Goal: Navigation & Orientation: Find specific page/section

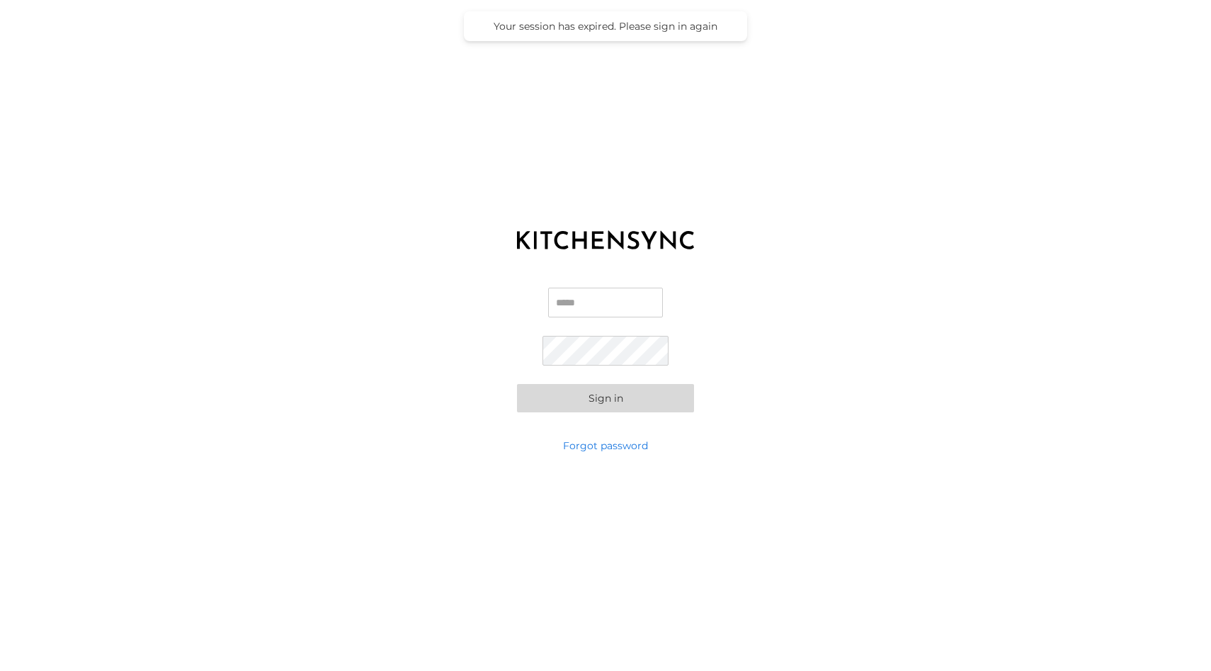
click at [594, 309] on input "Email" at bounding box center [605, 302] width 115 height 30
type input "**********"
click at [613, 399] on button "Sign in" at bounding box center [605, 398] width 177 height 28
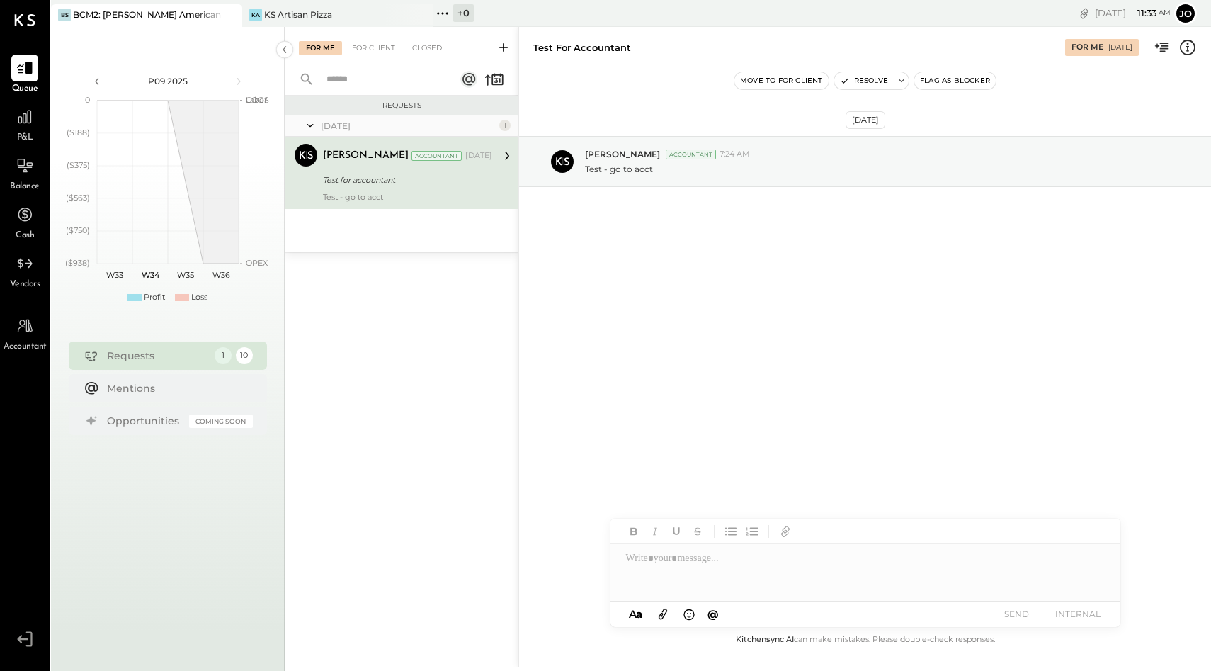
click at [445, 13] on icon at bounding box center [442, 13] width 18 height 18
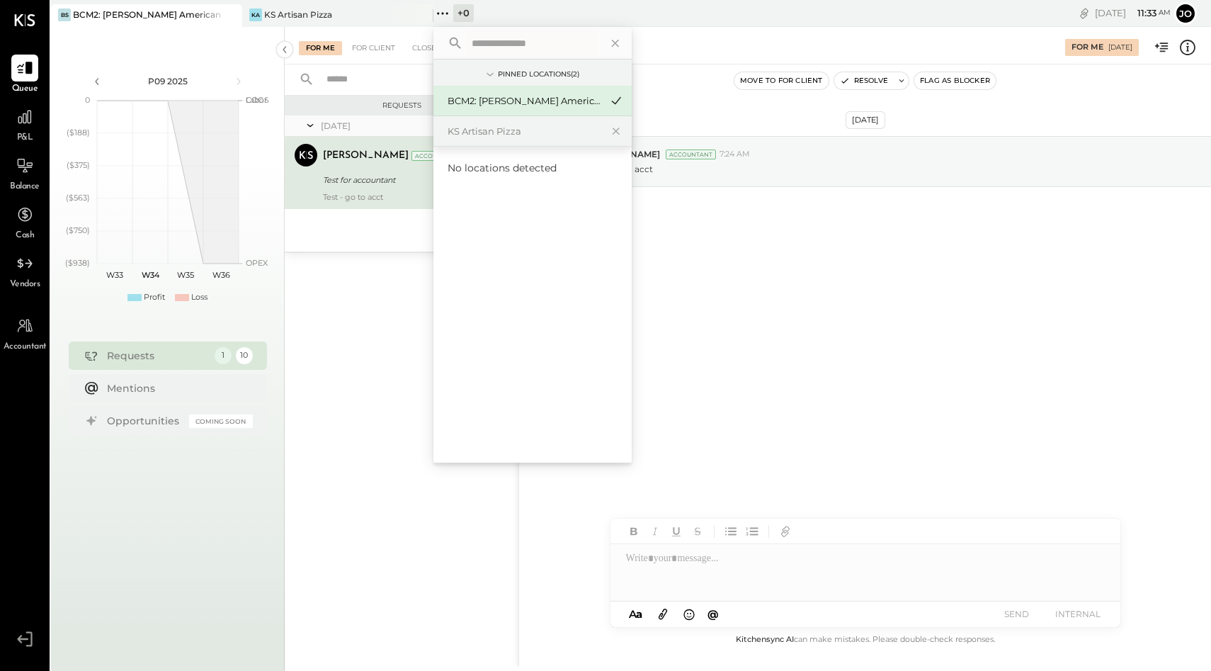
click at [532, 7] on div "+ 0 Pinned Locations ( 2 ) BCM2: Sacramento - Bennett’s American Cooking KS Art…" at bounding box center [584, 13] width 302 height 27
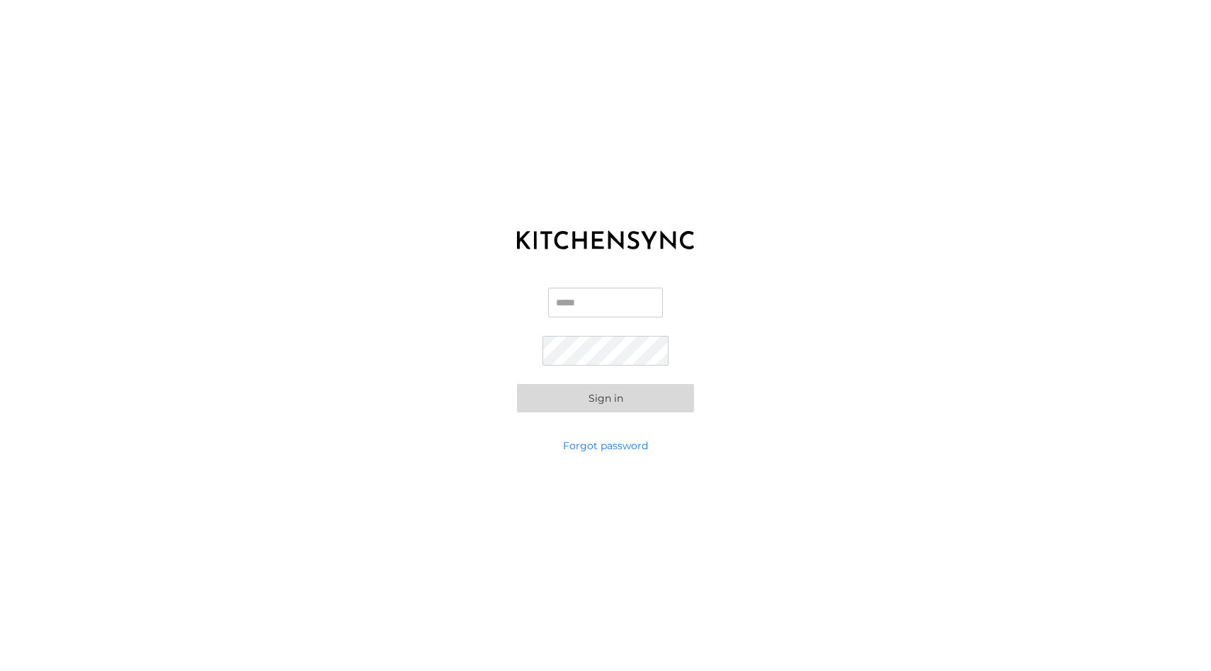
click at [601, 299] on input "Email" at bounding box center [605, 302] width 115 height 30
type input "**********"
click at [608, 402] on button "Sign in" at bounding box center [605, 398] width 177 height 28
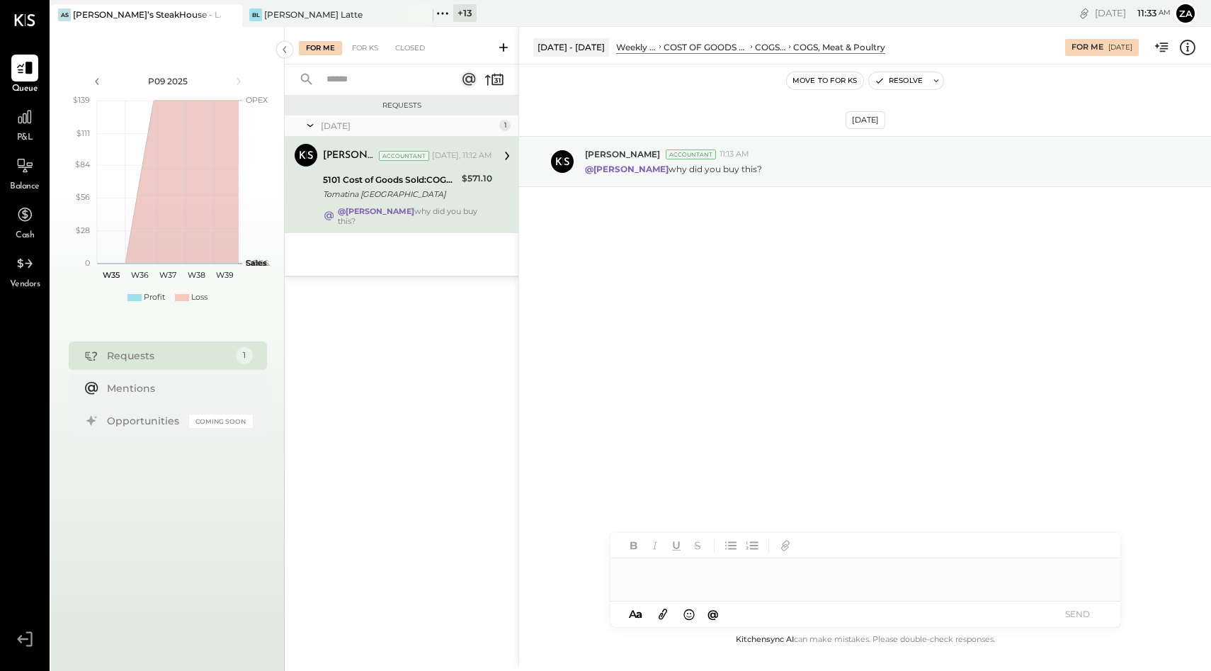
click at [461, 16] on div "+ 13" at bounding box center [464, 13] width 23 height 18
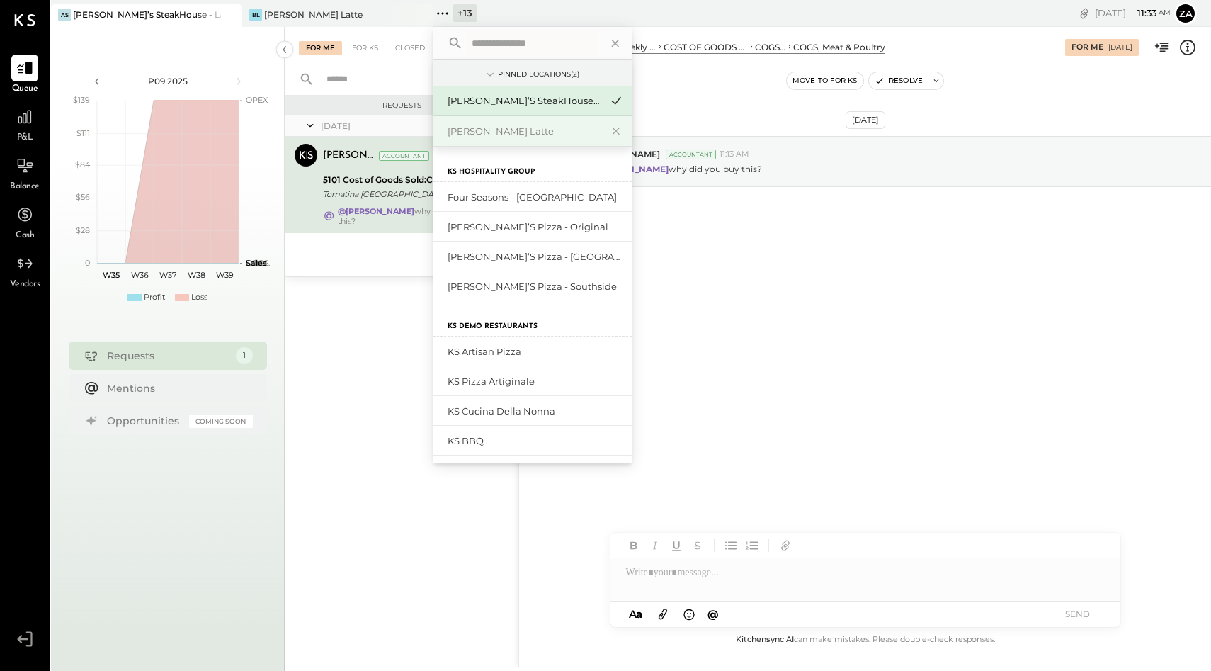
scroll to position [1, 0]
click at [207, 20] on div at bounding box center [218, 14] width 50 height 21
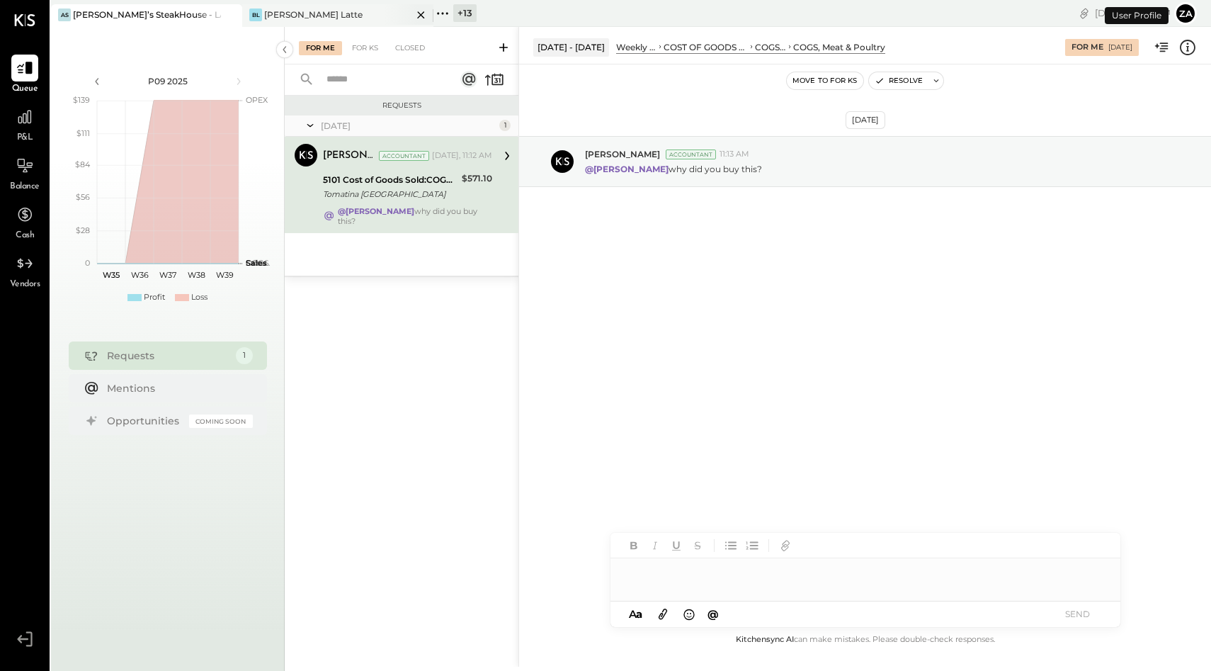
click at [284, 17] on div "[PERSON_NAME] Latte" at bounding box center [313, 14] width 98 height 12
click at [331, 11] on div "[PERSON_NAME] Latte" at bounding box center [327, 14] width 170 height 13
click at [421, 16] on icon at bounding box center [421, 14] width 18 height 17
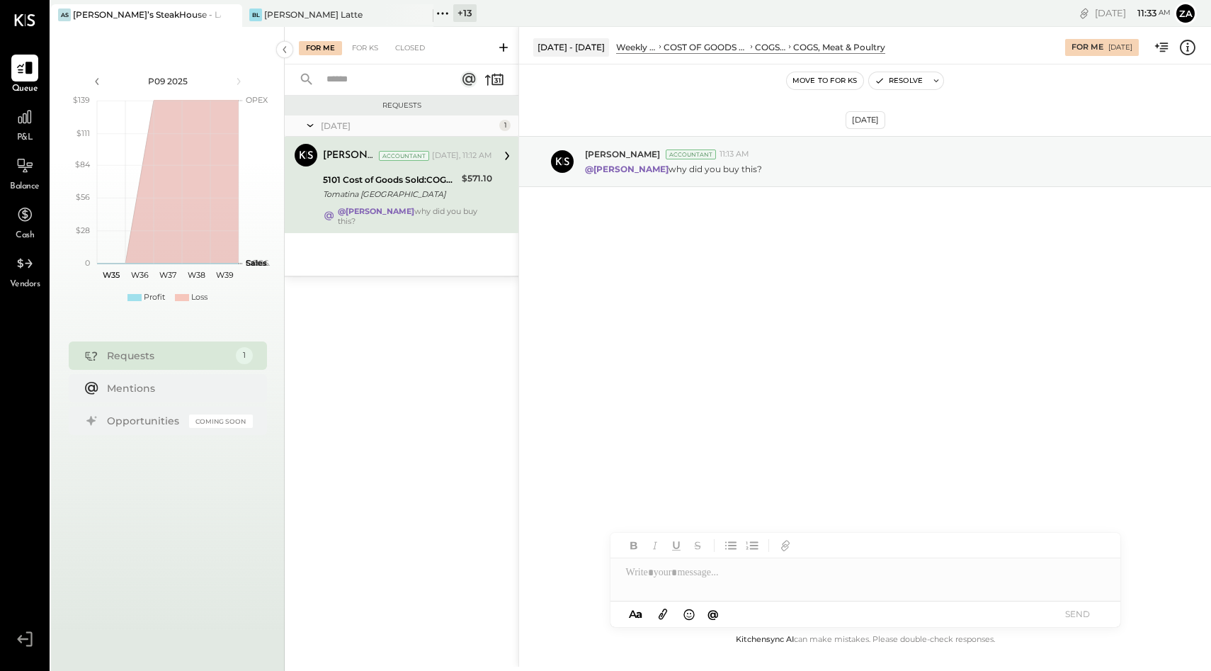
click at [449, 14] on icon at bounding box center [442, 13] width 18 height 18
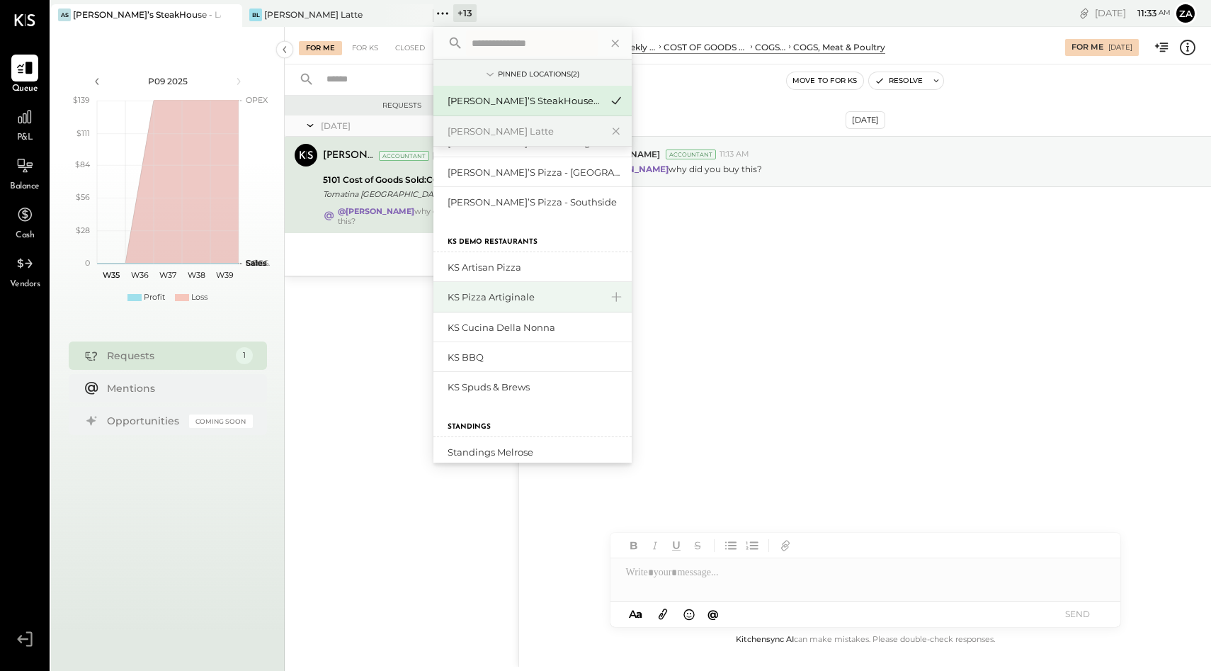
scroll to position [86, 0]
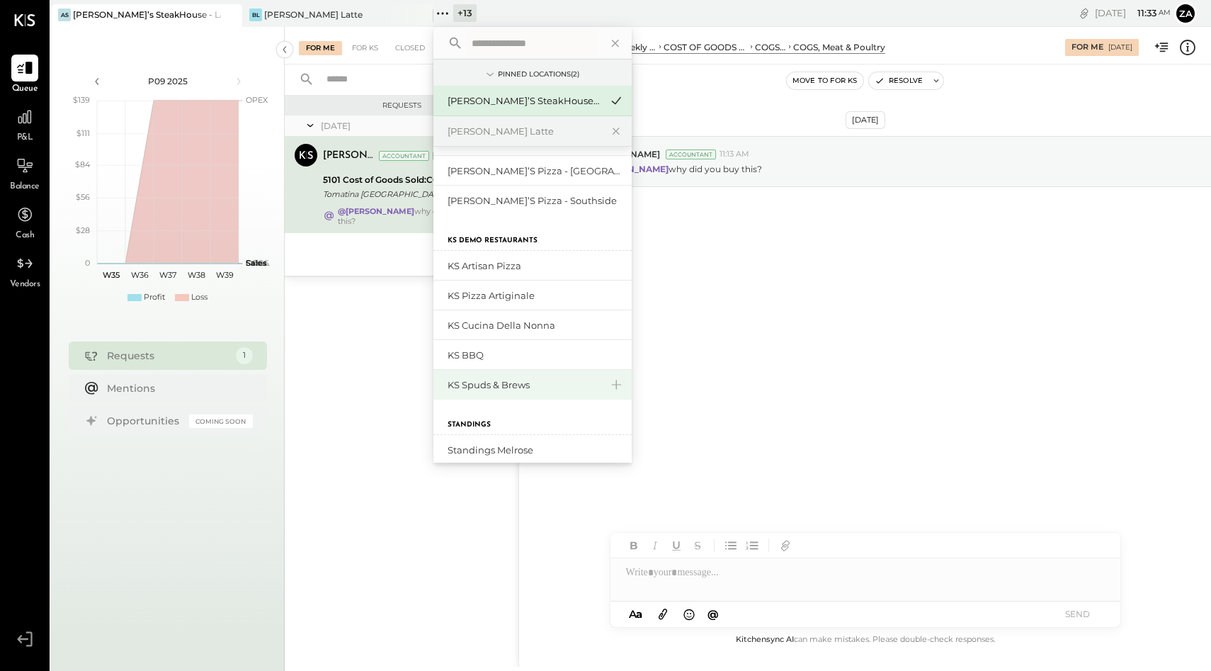
click at [544, 385] on div "KS Spuds & Brews" at bounding box center [524, 384] width 153 height 13
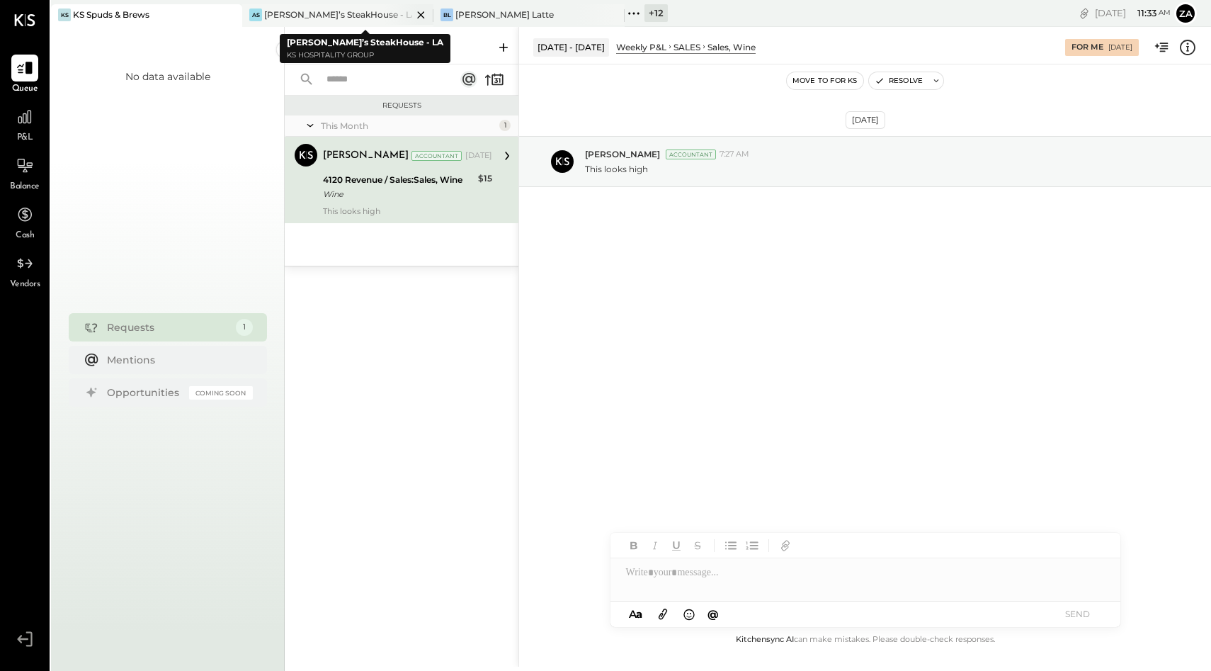
click at [421, 14] on icon at bounding box center [420, 14] width 7 height 7
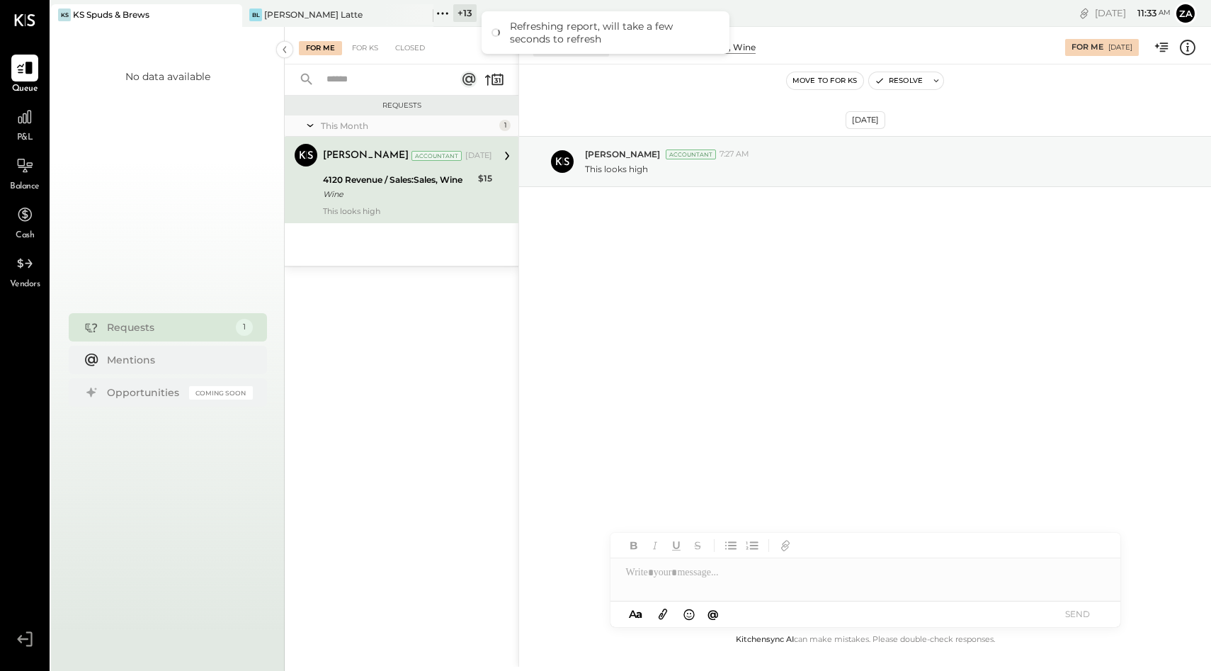
click at [460, 15] on div "+ 13" at bounding box center [464, 13] width 23 height 18
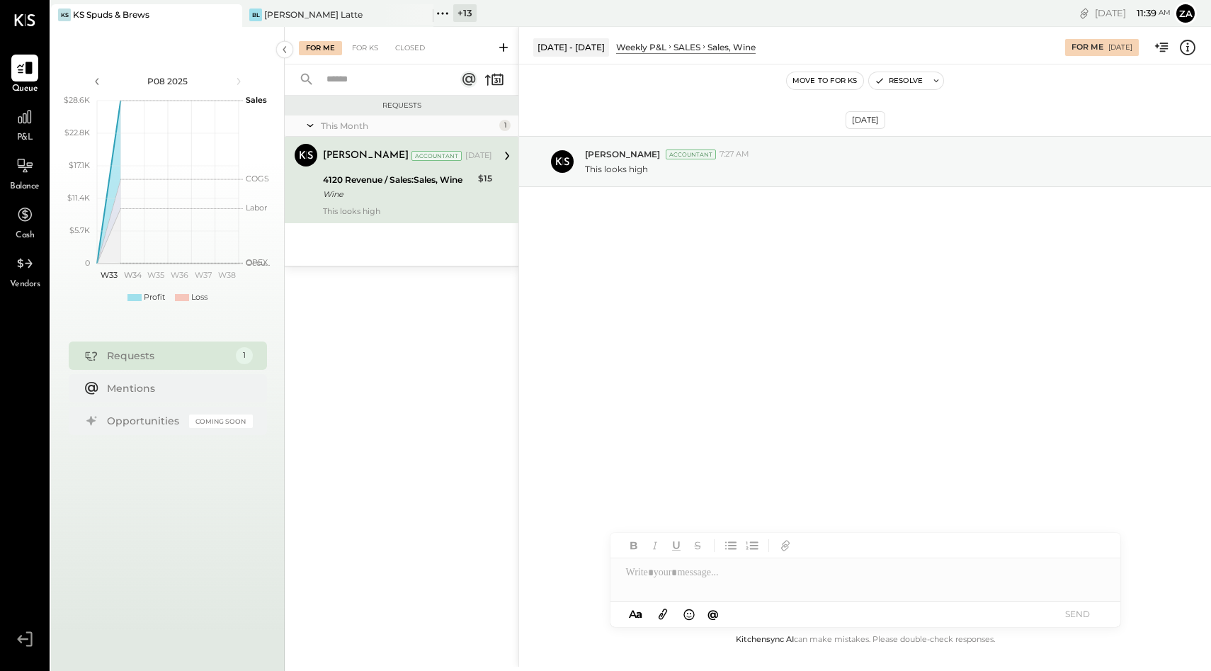
click at [806, 16] on div "[DATE] 11 : 39 am Za User Profile" at bounding box center [964, 13] width 495 height 27
click at [142, 420] on div "Opportunities" at bounding box center [144, 421] width 75 height 14
click at [182, 418] on div "Opportunities Coming Soon" at bounding box center [168, 420] width 198 height 28
